Goal: Information Seeking & Learning: Learn about a topic

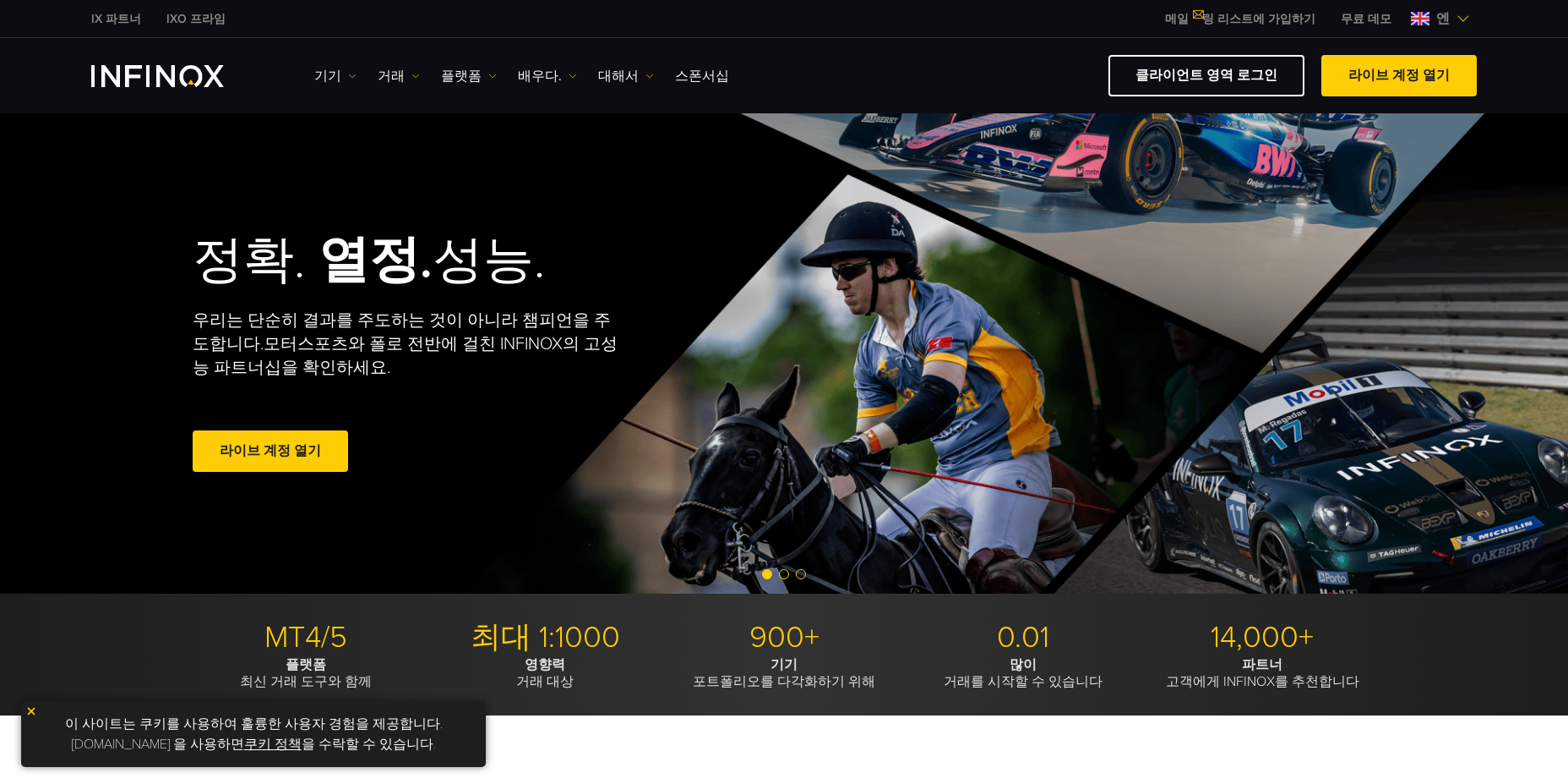
click at [974, 27] on div "IX 파트너 IXO 프라임 메일 링 리스트에 가입하기 IX 데일리와의 거래 기회를 놓치지 마세요. Join [DATE]! I have read…" at bounding box center [784, 19] width 1386 height 37
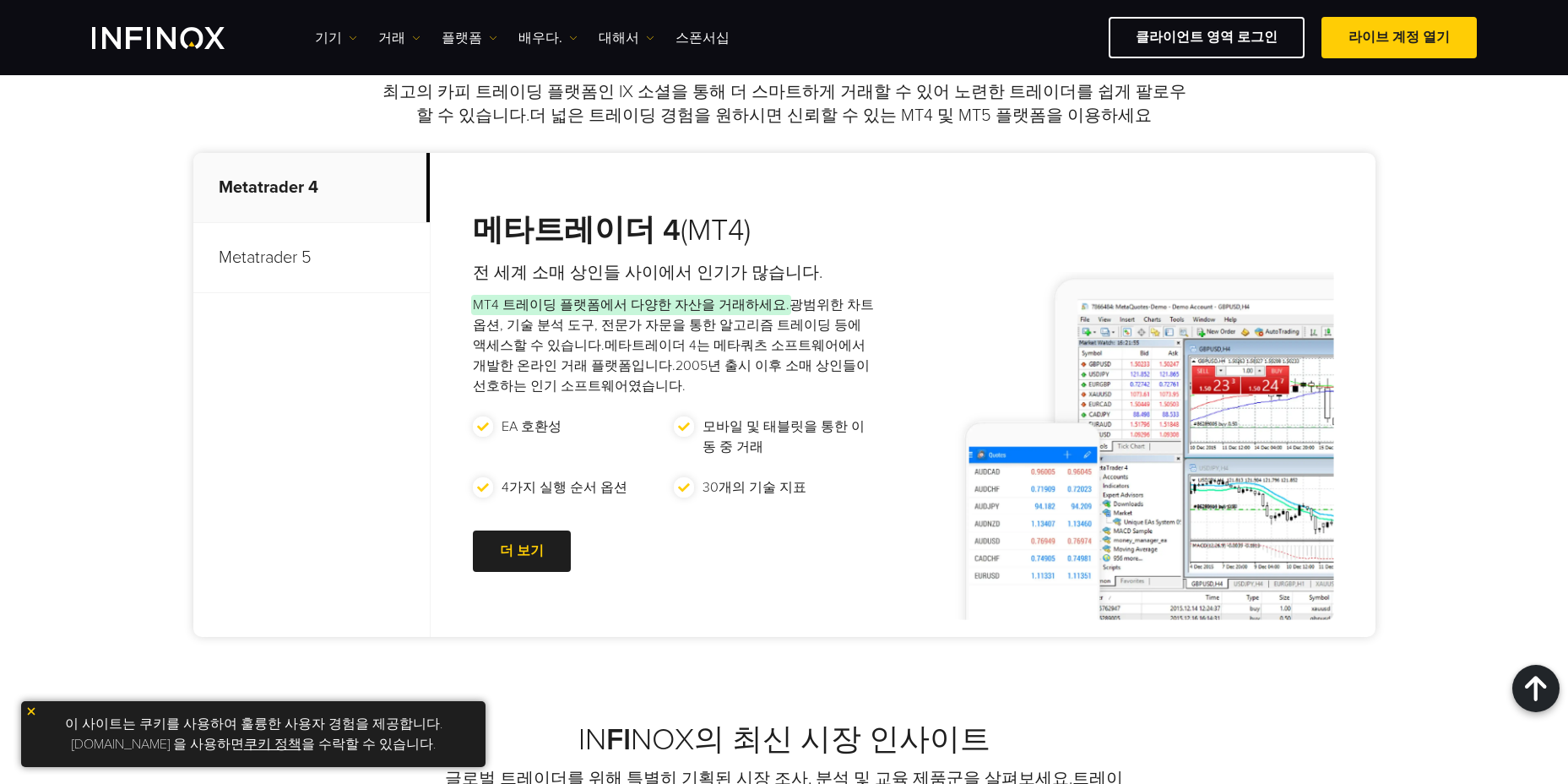
scroll to position [423, 0]
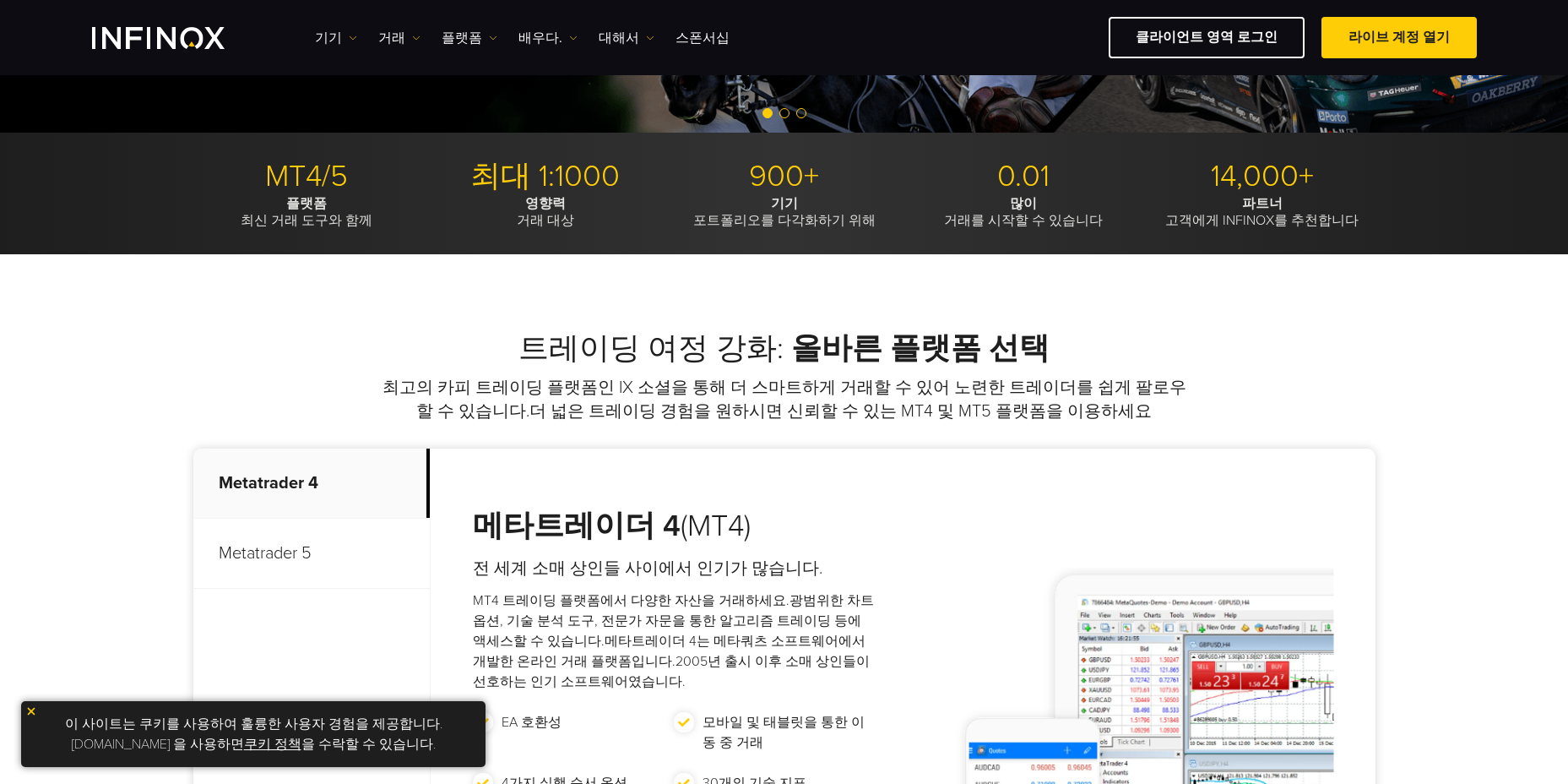
click at [887, 390] on font "최고의 카피 트레이딩 플랫폼인 IX 소셜을 통해 더 스마트하게 거래할 수 있어 노련한 트레이더를 쉽게 팔로우할 수 있습니다." at bounding box center [784, 399] width 804 height 44
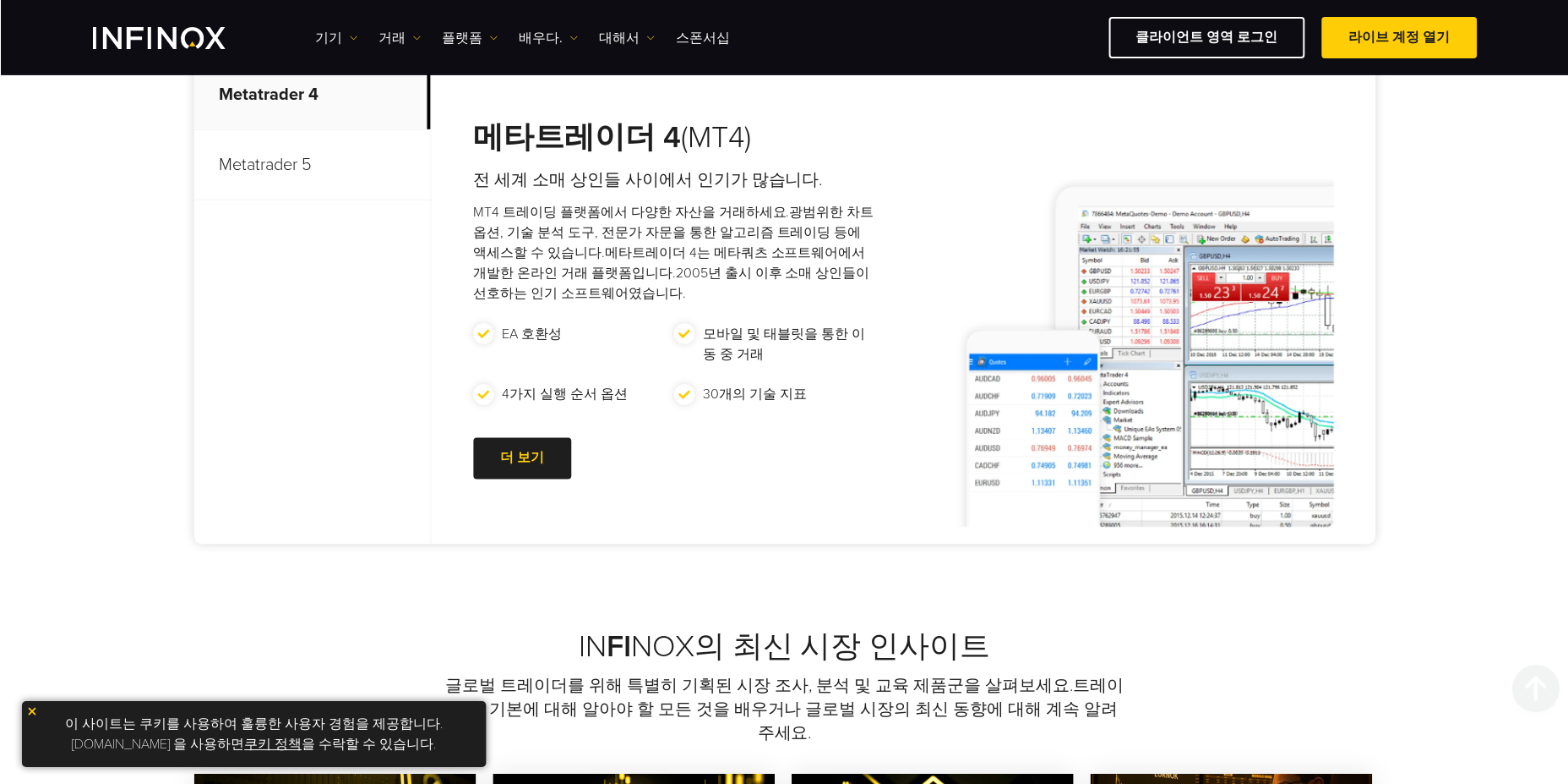
scroll to position [845, 0]
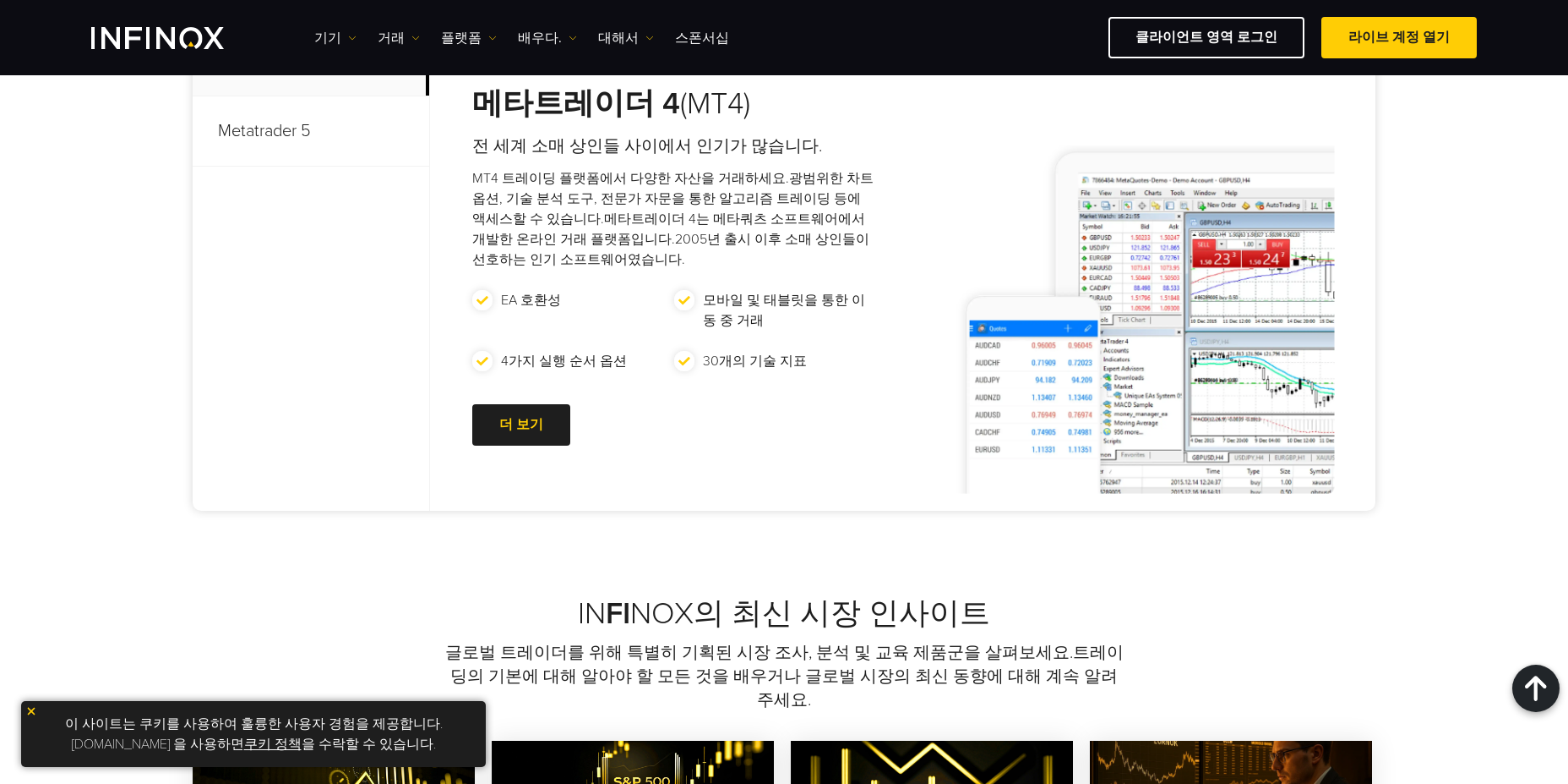
click at [1448, 263] on div "트레이딩 여정 강화: 올바른 플랫폼 선택 최고의 카피 트레이딩 플랫폼인 IX 소셜을 통해 더 스마트하게 거래할 수 있어 노련한 트레이더를 쉽게…" at bounding box center [784, 213] width 1568 height 763
click at [1471, 159] on div "트레이딩 여정 강화: 올바른 플랫폼 선택 최고의 카피 트레이딩 플랫폼인 IX 소셜을 통해 더 스마트하게 거래할 수 있어 노련한 트레이더를 쉽게…" at bounding box center [784, 213] width 1568 height 763
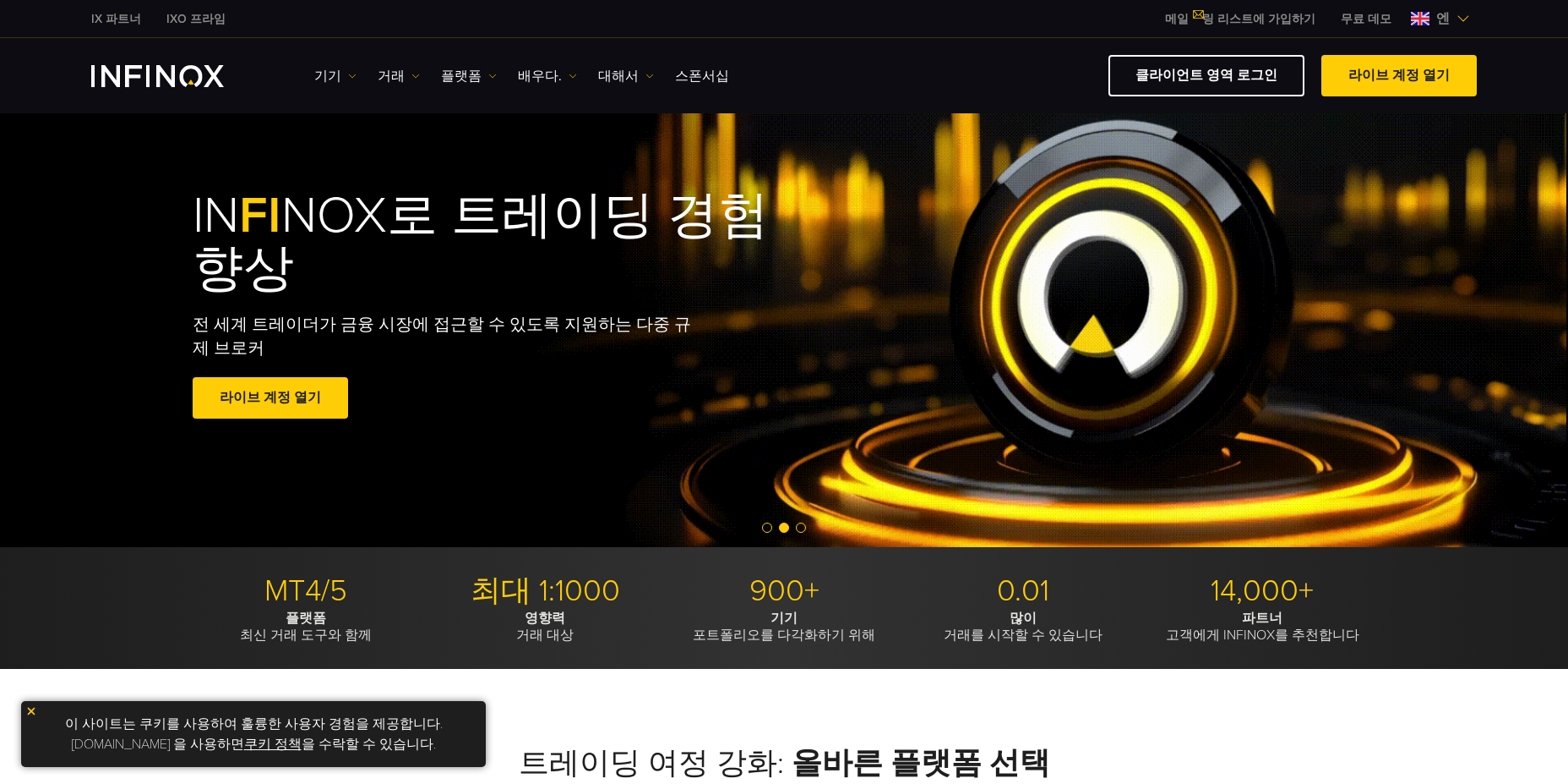
scroll to position [0, 0]
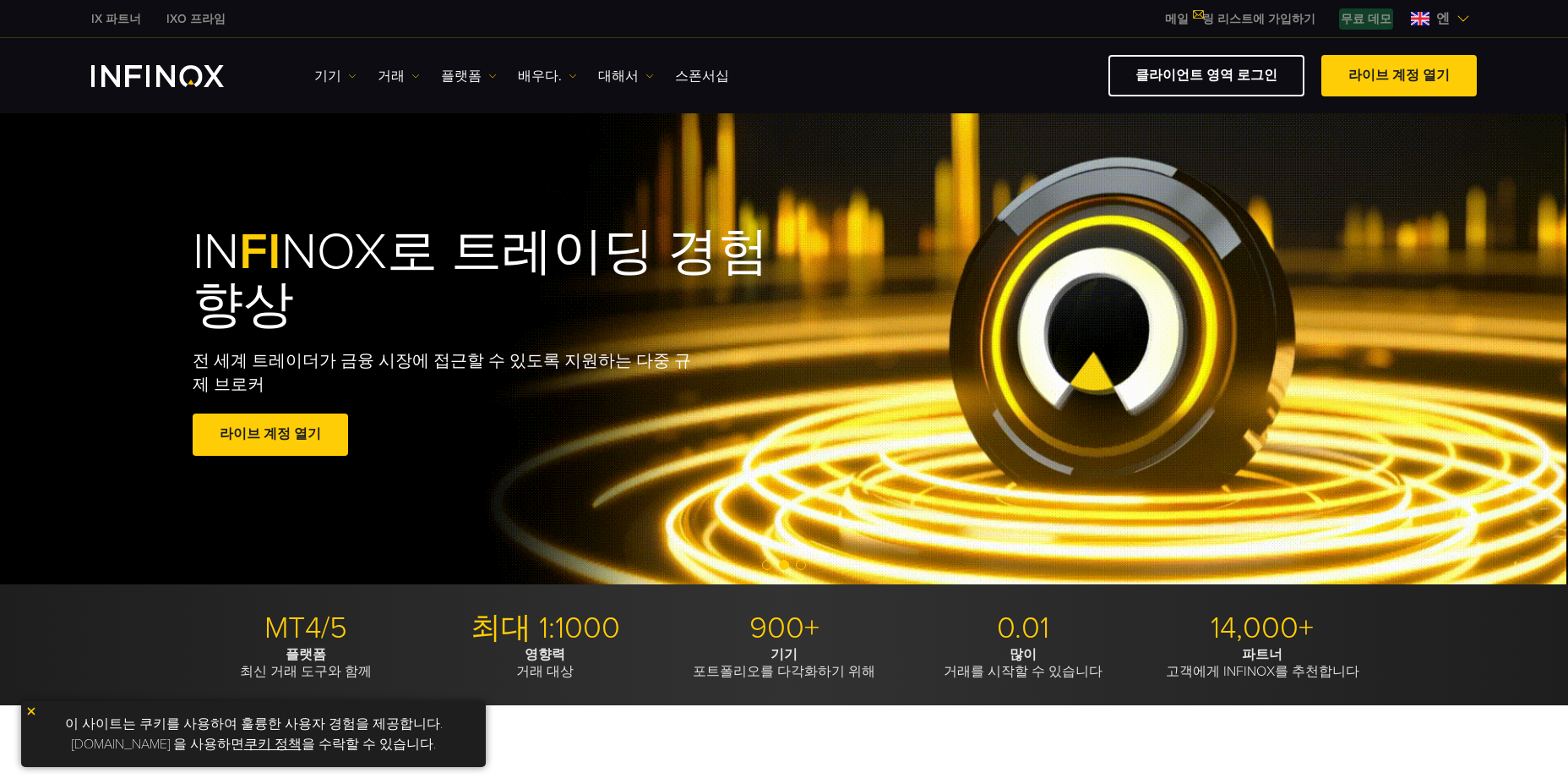
click at [1373, 15] on font "무료 데모" at bounding box center [1366, 19] width 50 height 18
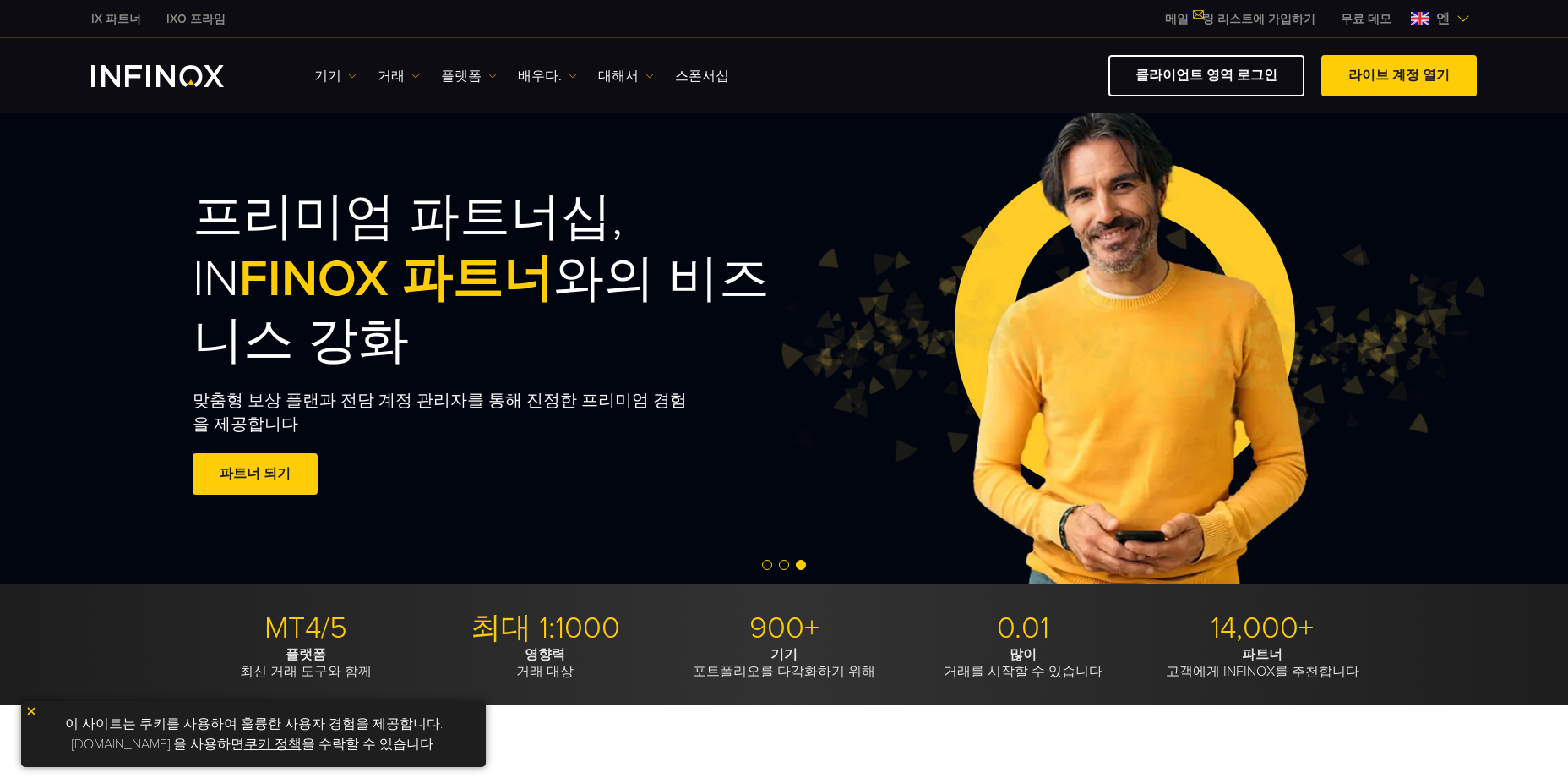
click at [1371, 22] on font "무료 데모" at bounding box center [1366, 19] width 50 height 18
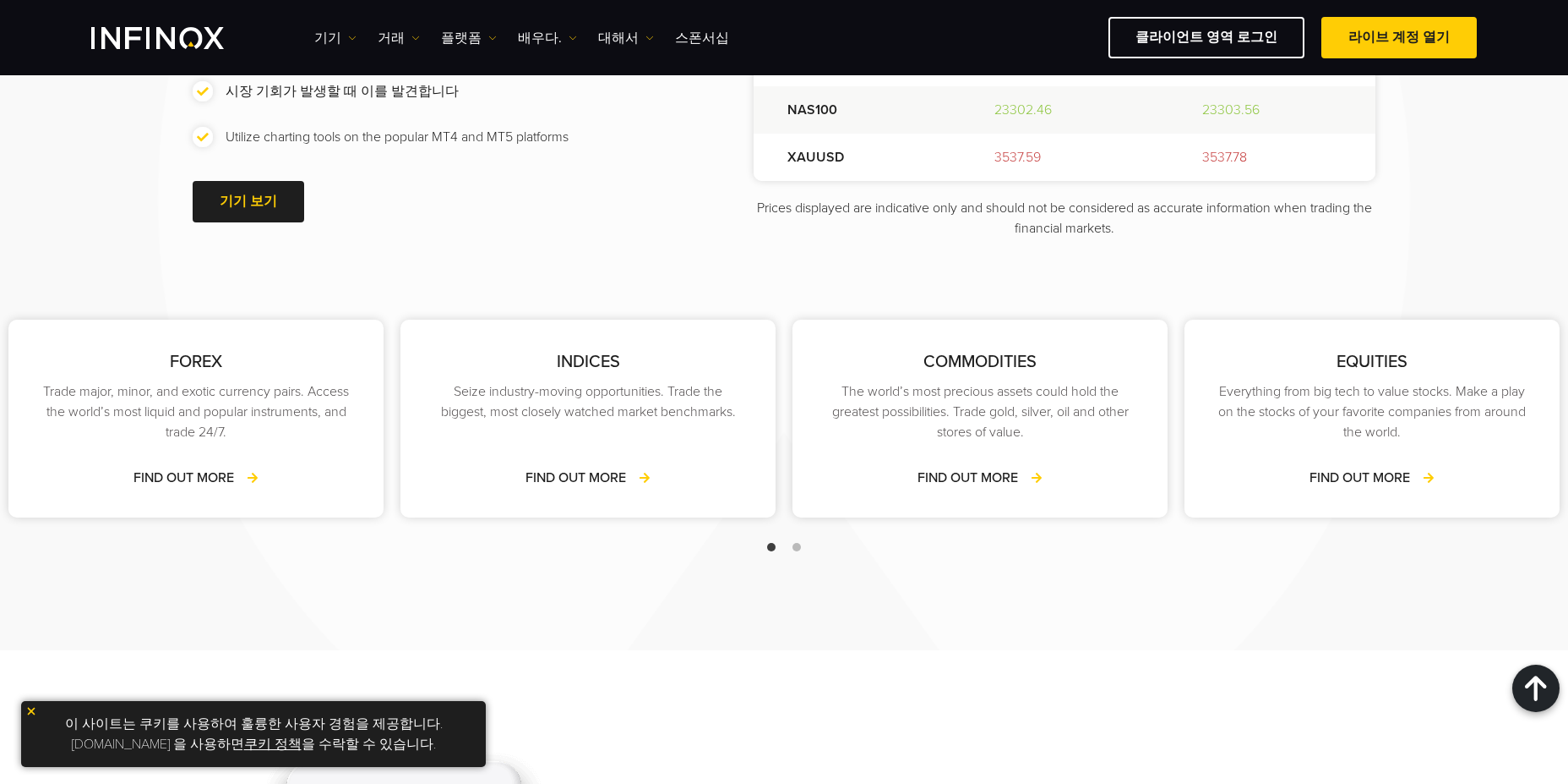
scroll to position [2245, 0]
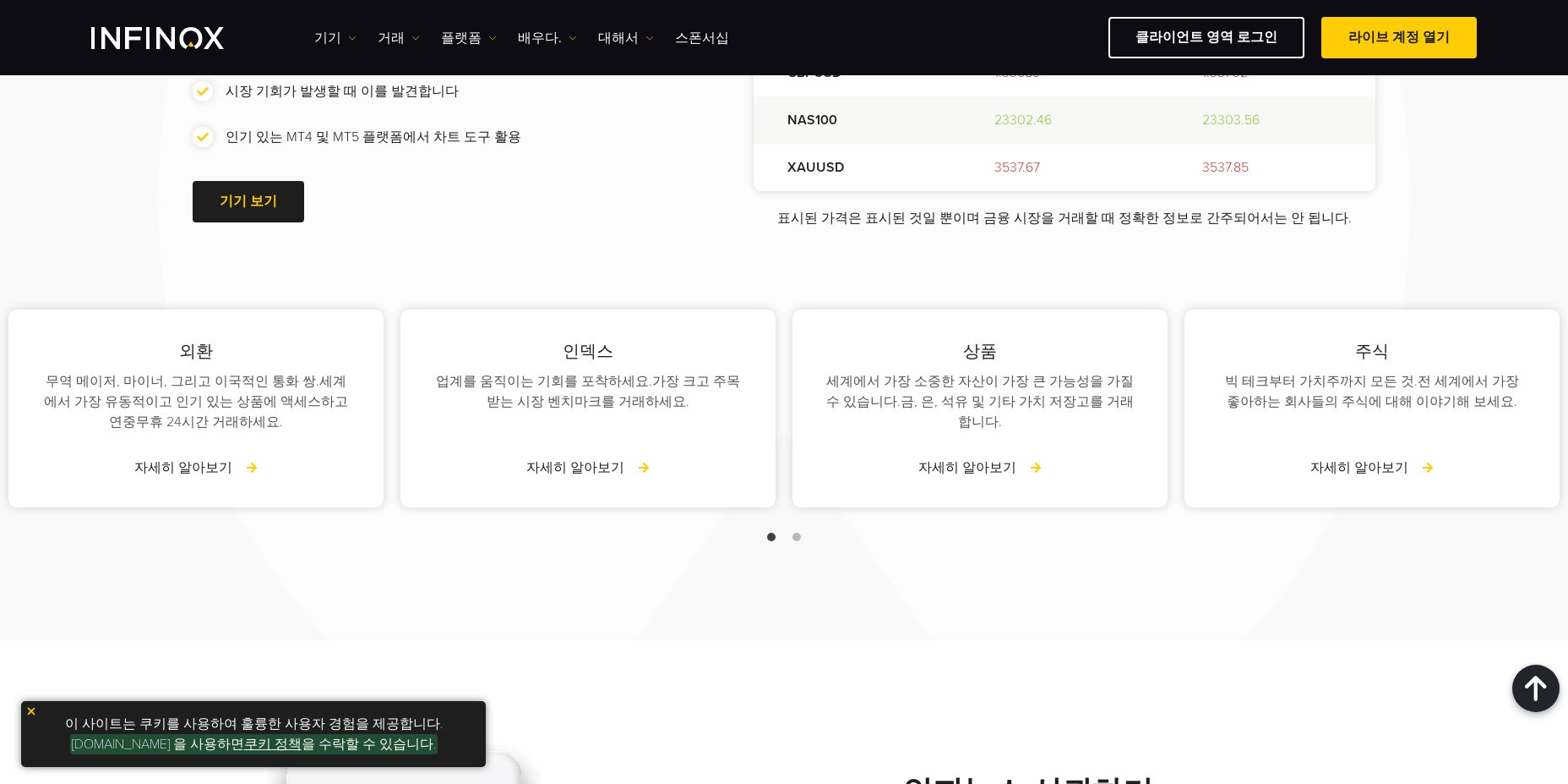
click at [250, 744] on link "쿠키 정책" at bounding box center [273, 744] width 57 height 17
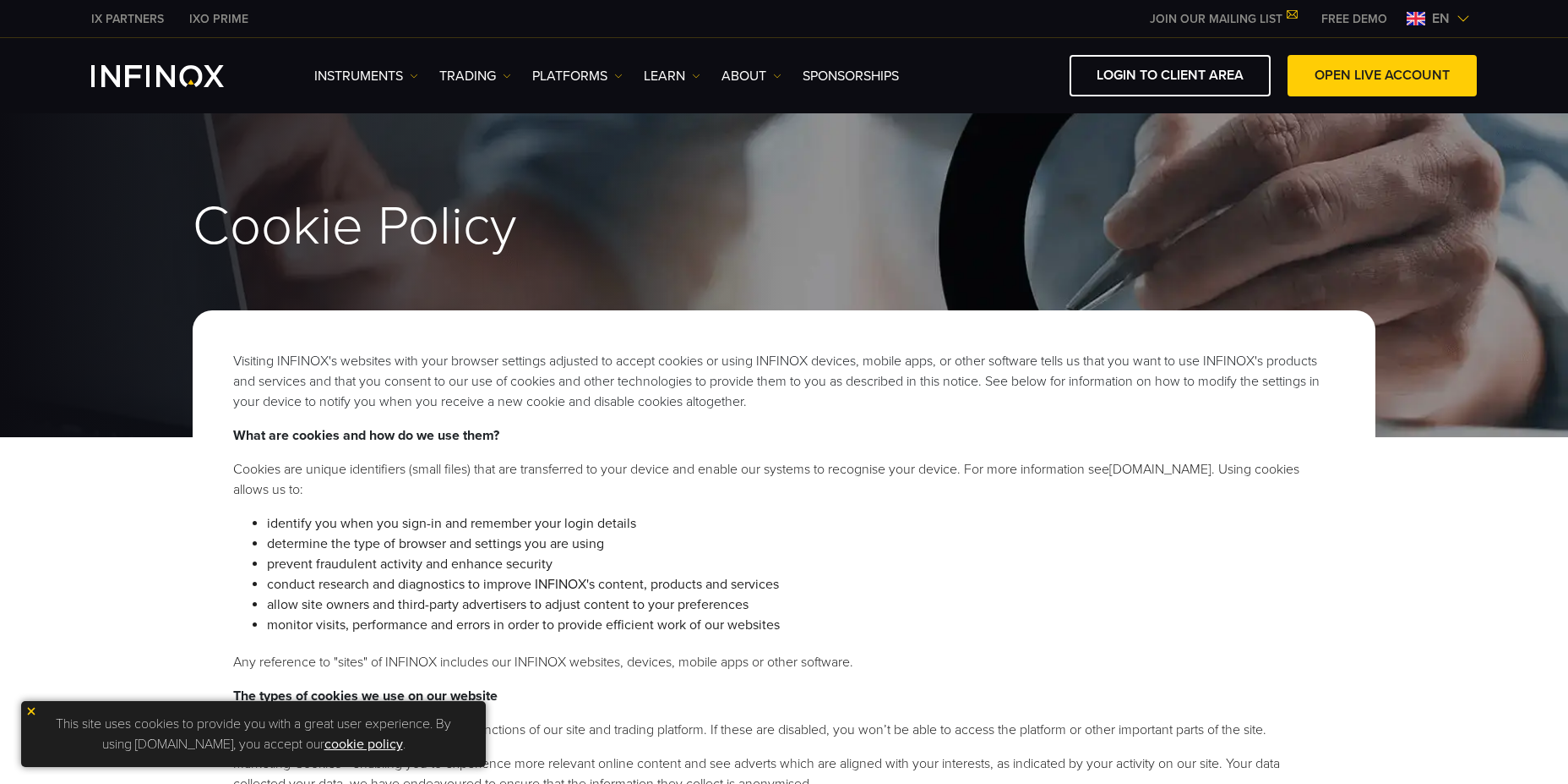
click at [343, 744] on link "cookie policy" at bounding box center [364, 744] width 79 height 17
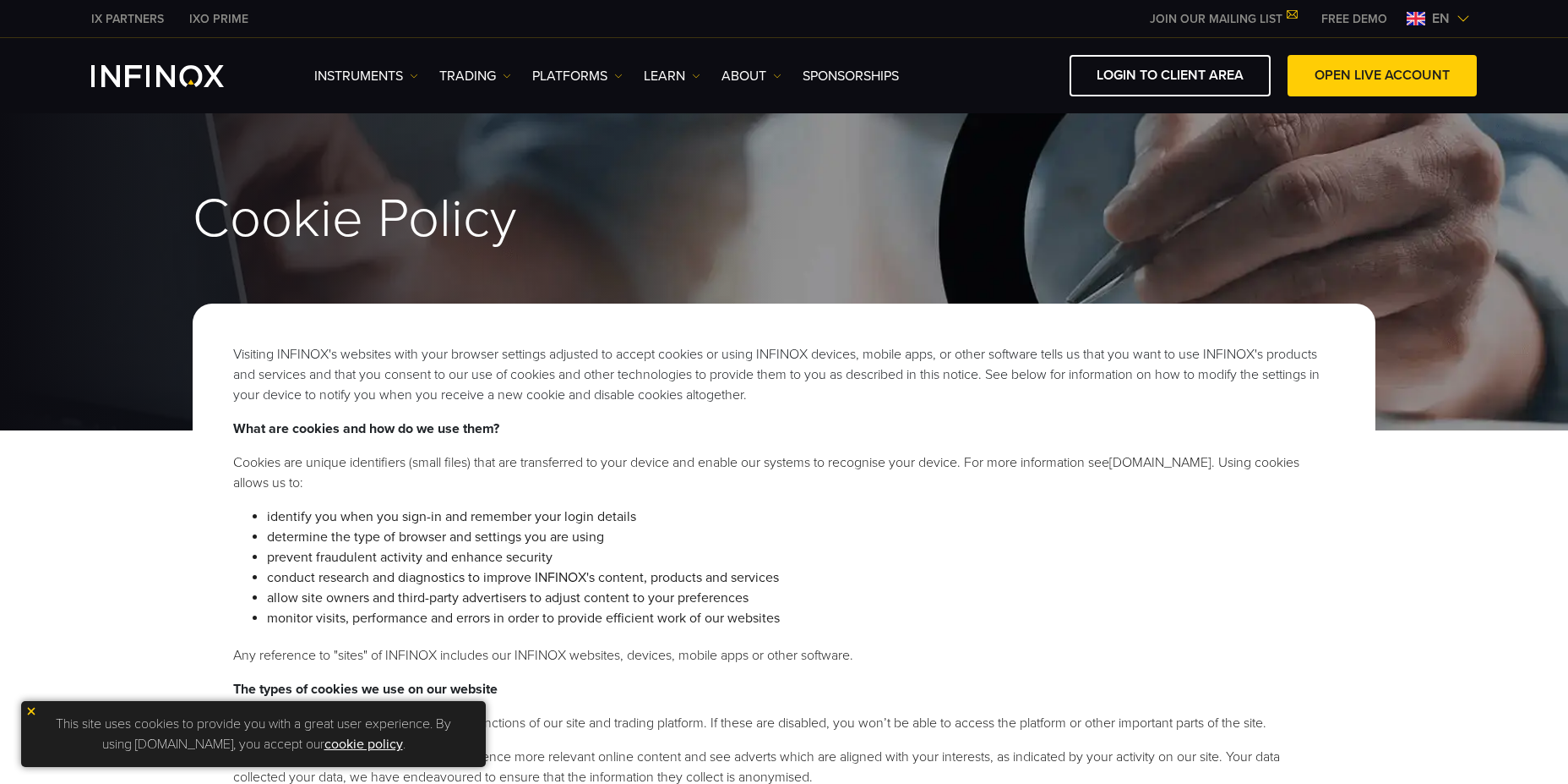
click at [1119, 323] on div "Visiting INFINOX's websites with your browser settings adjusted to accept cooki…" at bounding box center [784, 747] width 1183 height 886
